Goal: Obtain resource: Obtain resource

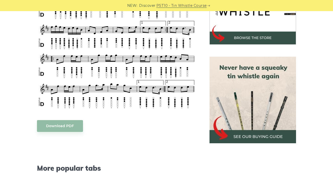
scroll to position [186, 0]
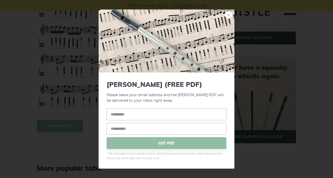
click at [231, 17] on link "×" at bounding box center [229, 15] width 8 height 8
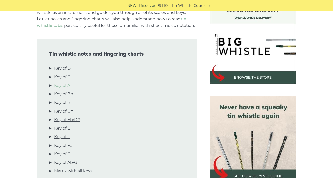
scroll to position [147, 0]
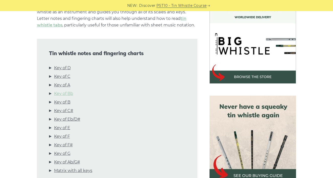
click at [61, 93] on link "Key of Bb" at bounding box center [63, 93] width 19 height 7
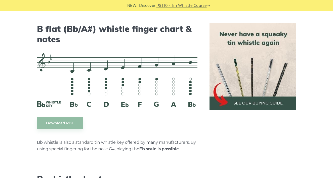
scroll to position [1557, 0]
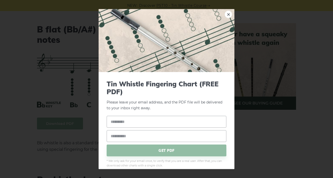
click at [51, 119] on body "NEW: Discover PST10 - Tin Whistle Course Lessons Fingering Charts Tabs & Notes …" at bounding box center [166, 58] width 333 height 3231
type input "**********"
drag, startPoint x: 179, startPoint y: 122, endPoint x: 130, endPoint y: 102, distance: 52.6
click at [130, 102] on form "**********" at bounding box center [167, 124] width 120 height 88
paste input "**********"
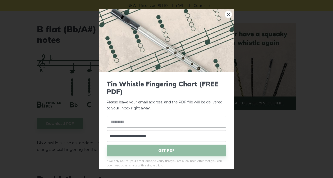
type input "**********"
click at [131, 123] on input "text" at bounding box center [167, 122] width 120 height 12
type input "**********"
click at [158, 149] on span "GET PDF" at bounding box center [167, 150] width 120 height 12
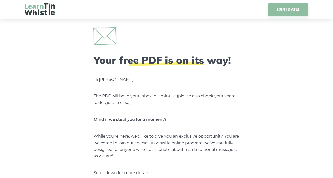
scroll to position [21, 0]
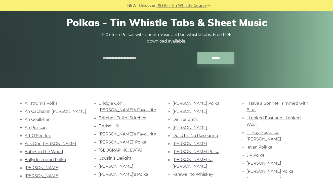
scroll to position [46, 0]
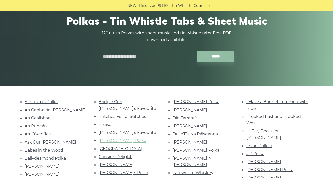
click at [108, 138] on link "Charlie Harris’ Polka" at bounding box center [123, 140] width 48 height 5
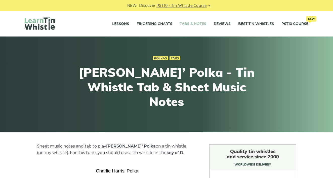
click at [191, 23] on link "Tabs & Notes" at bounding box center [193, 24] width 26 height 13
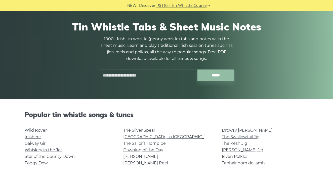
scroll to position [86, 0]
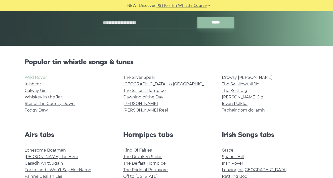
click at [32, 77] on link "Wild Rover" at bounding box center [36, 77] width 22 height 5
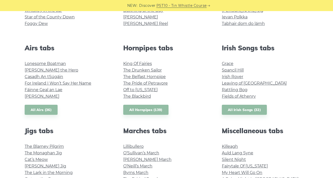
scroll to position [288, 0]
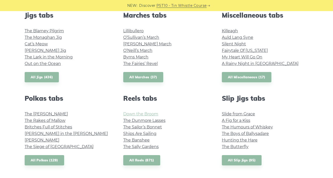
click at [133, 114] on link "Down the Broom" at bounding box center [140, 114] width 35 height 5
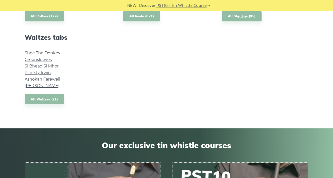
scroll to position [257, 0]
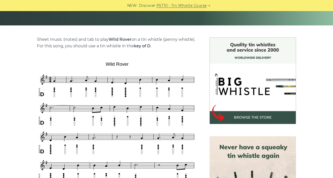
scroll to position [116, 0]
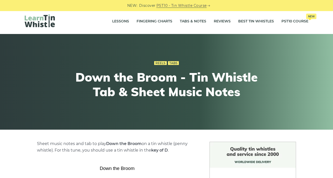
scroll to position [3, 0]
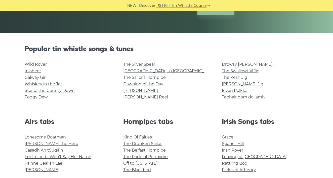
scroll to position [102, 0]
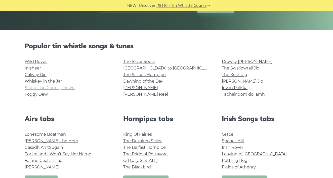
click at [35, 86] on link "Star of the County Down" at bounding box center [50, 87] width 50 height 5
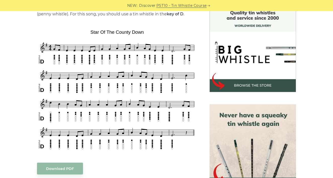
scroll to position [139, 0]
